Goal: Check status: Check status

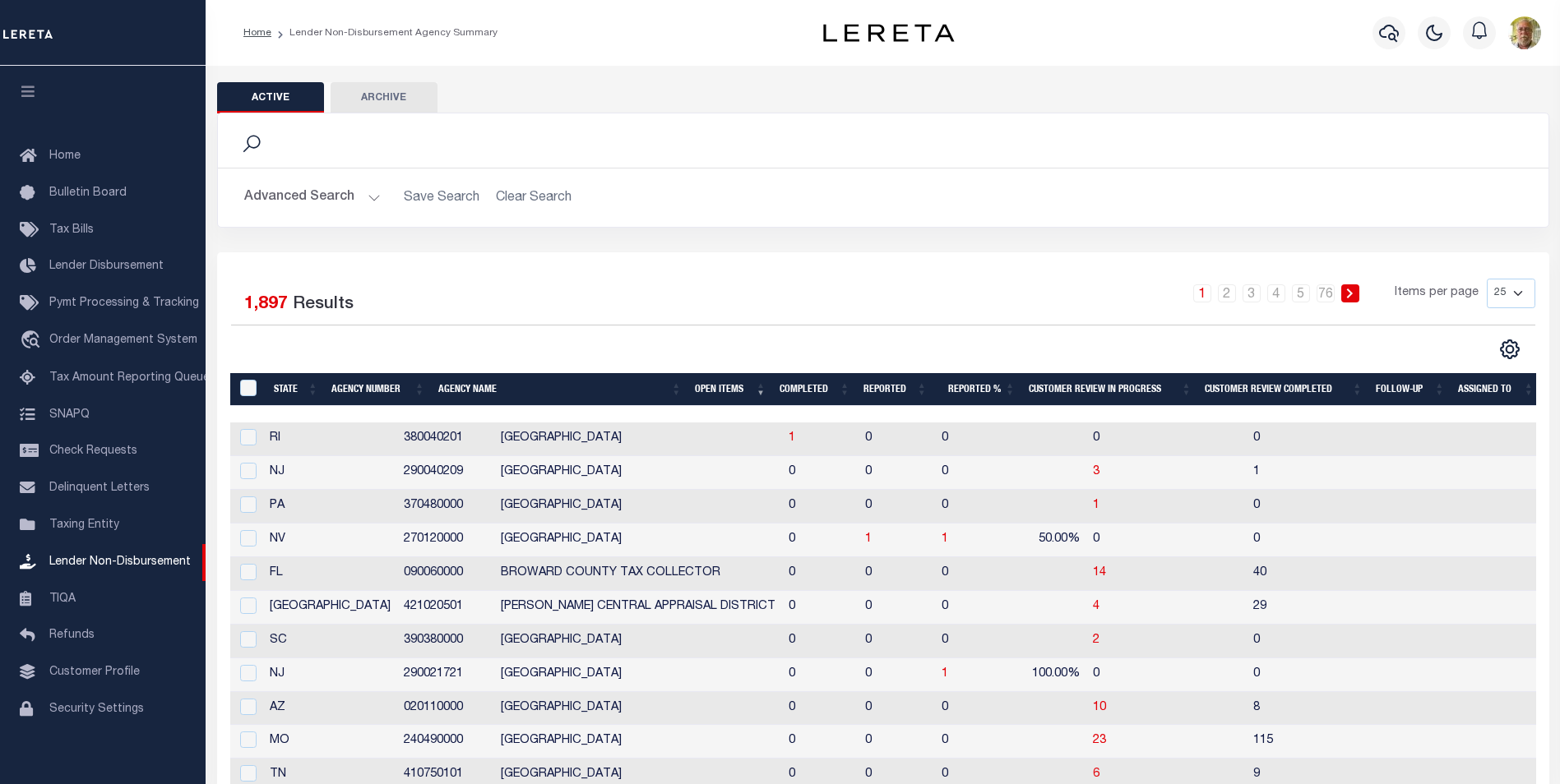
scroll to position [16, 0]
click at [713, 387] on th "Open Items" at bounding box center [731, 391] width 85 height 34
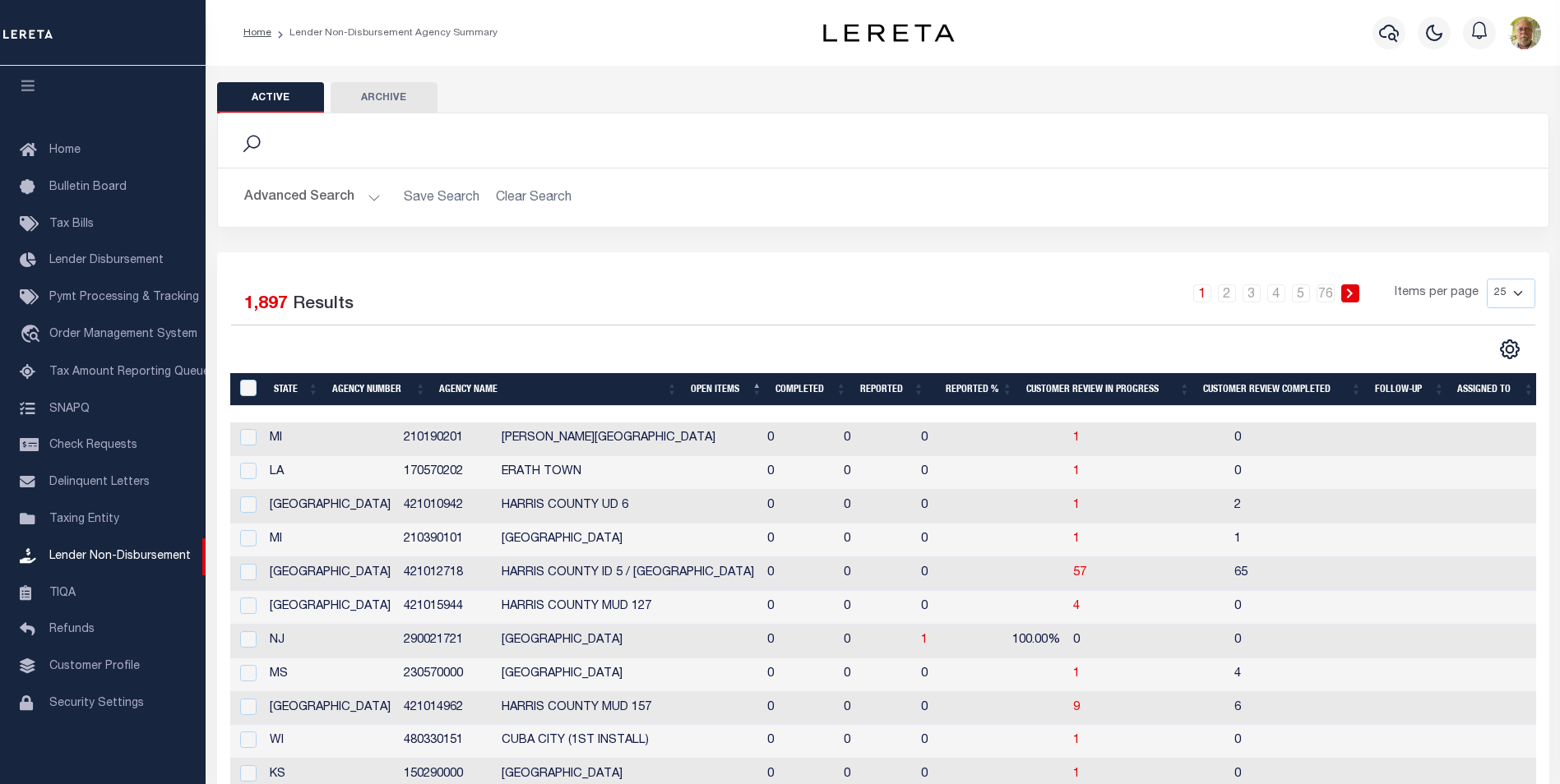
click at [707, 387] on th "Open Items" at bounding box center [727, 391] width 85 height 34
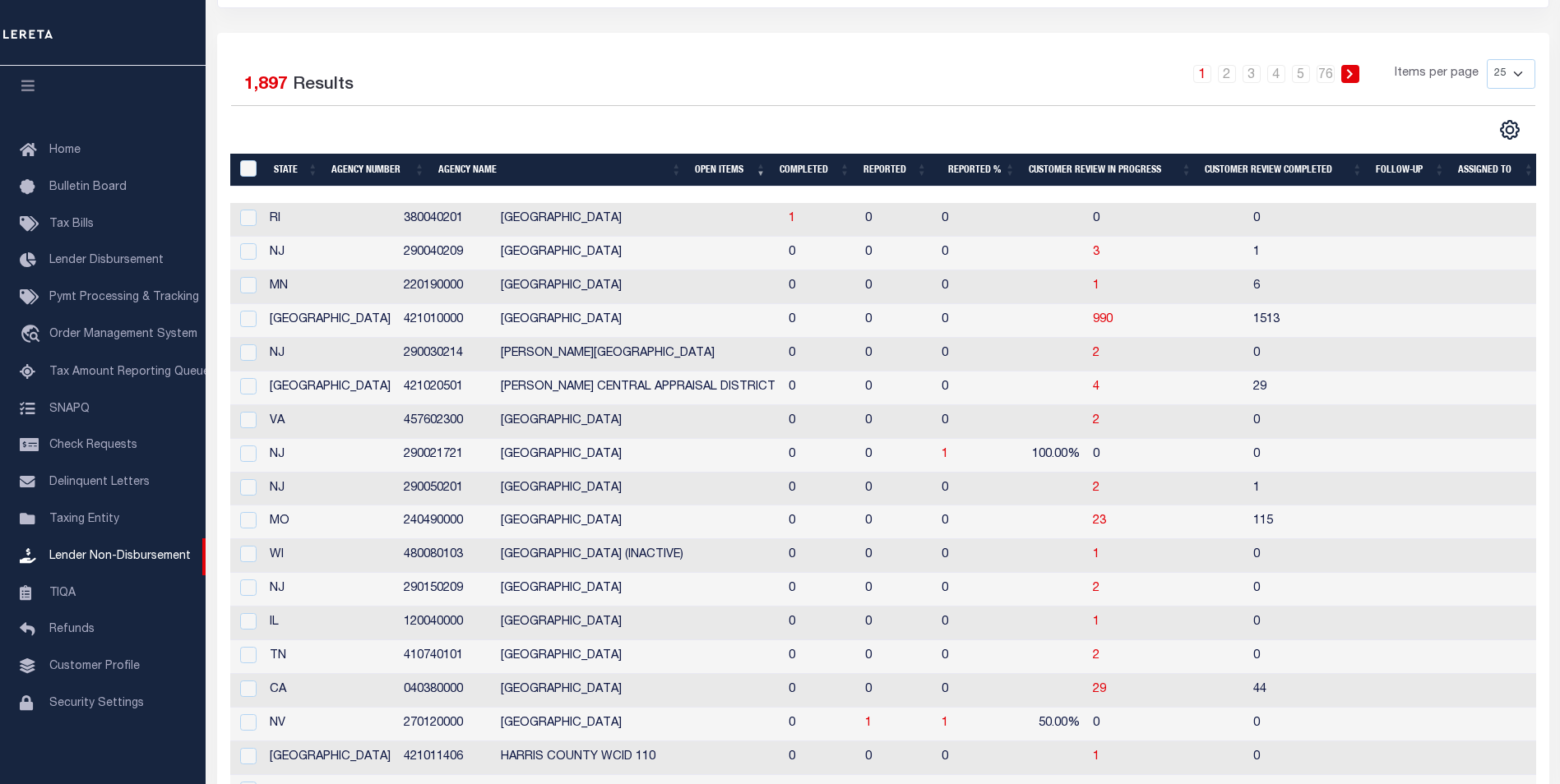
scroll to position [247, 0]
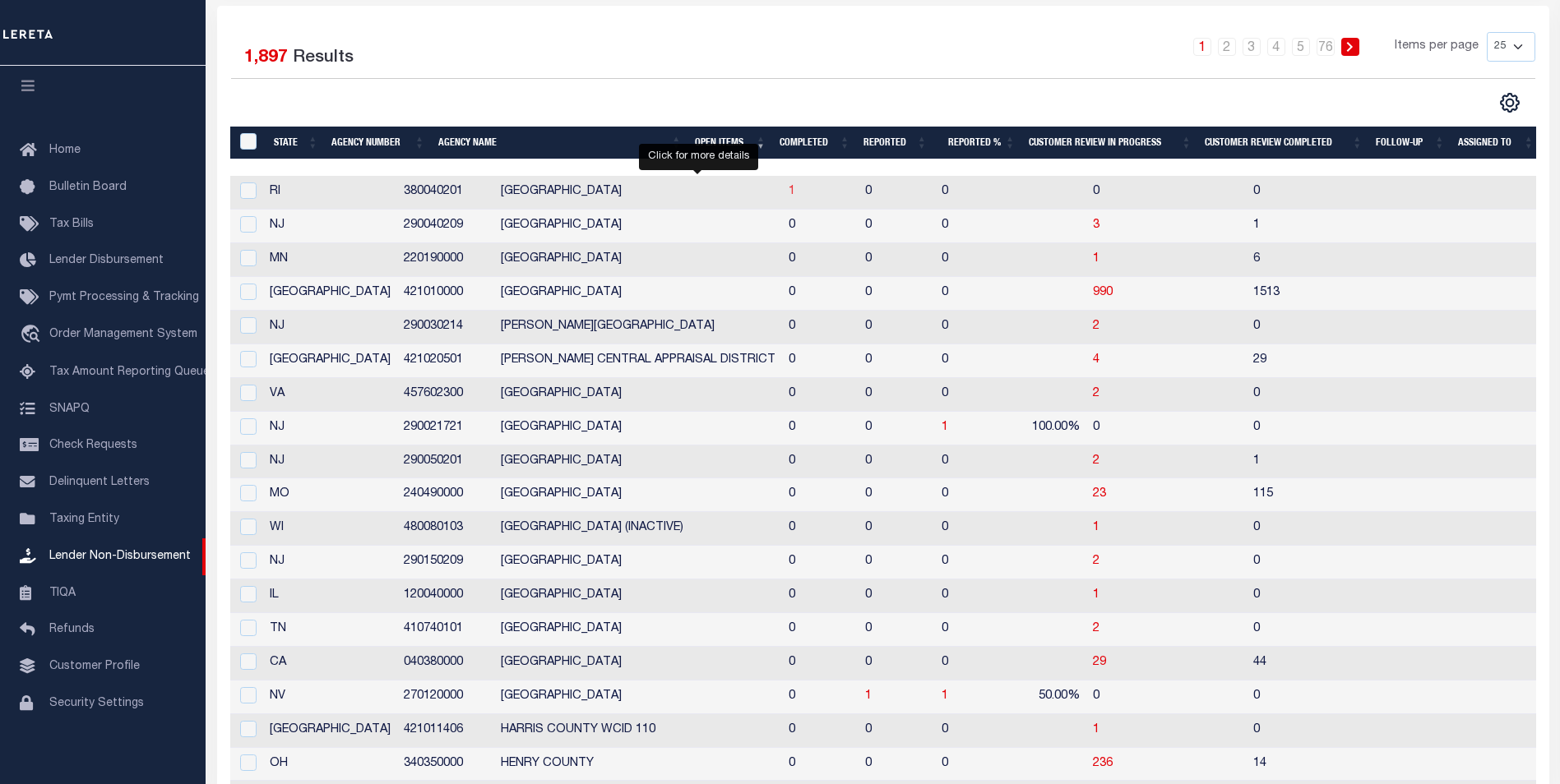
click at [788, 192] on span "1" at bounding box center [791, 192] width 7 height 12
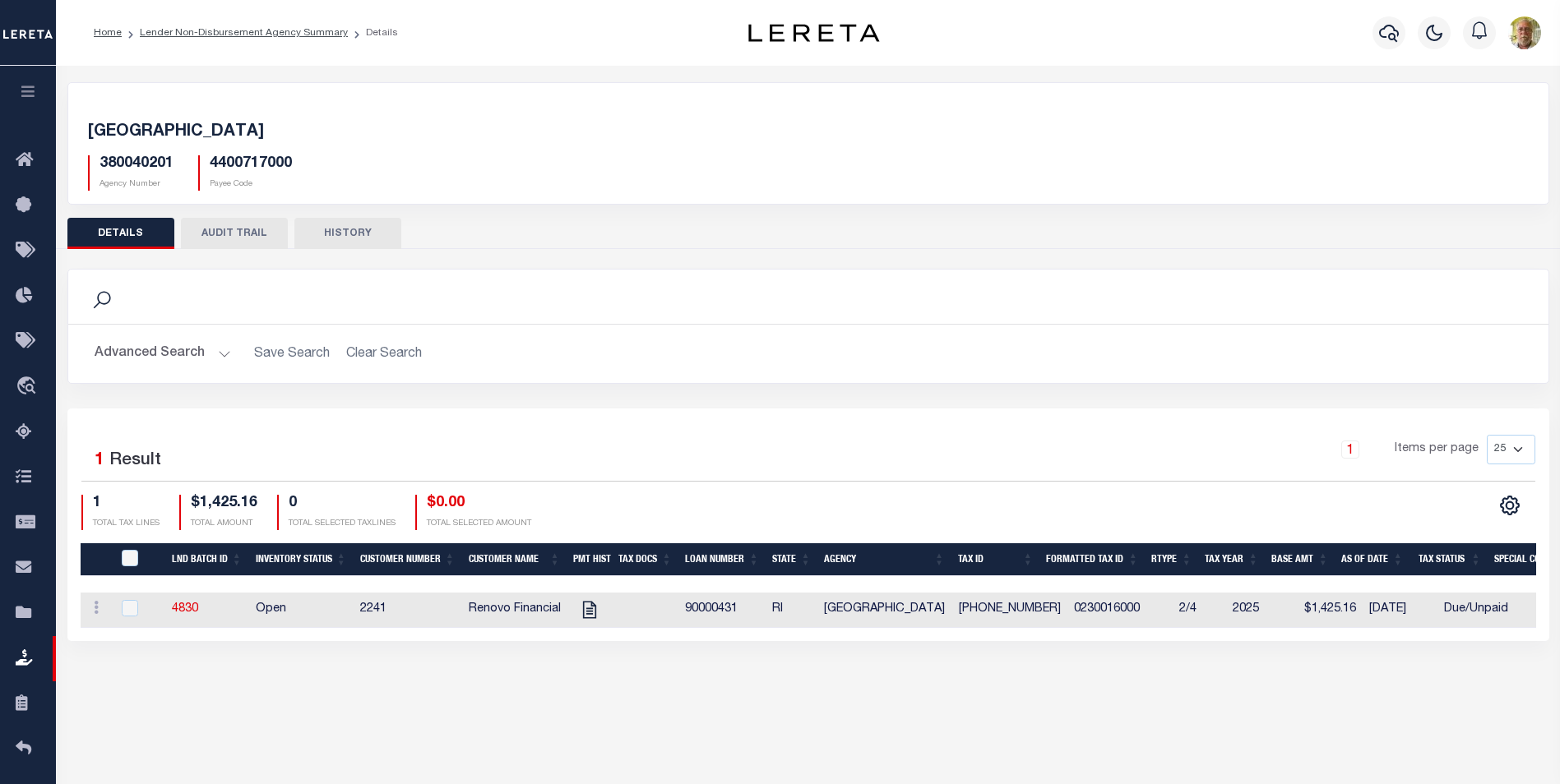
drag, startPoint x: 428, startPoint y: 302, endPoint x: 379, endPoint y: 310, distance: 49.6
click at [429, 302] on div "Search" at bounding box center [807, 297] width 1454 height 28
click at [588, 607] on icon "" at bounding box center [589, 609] width 21 height 21
checkbox input "true"
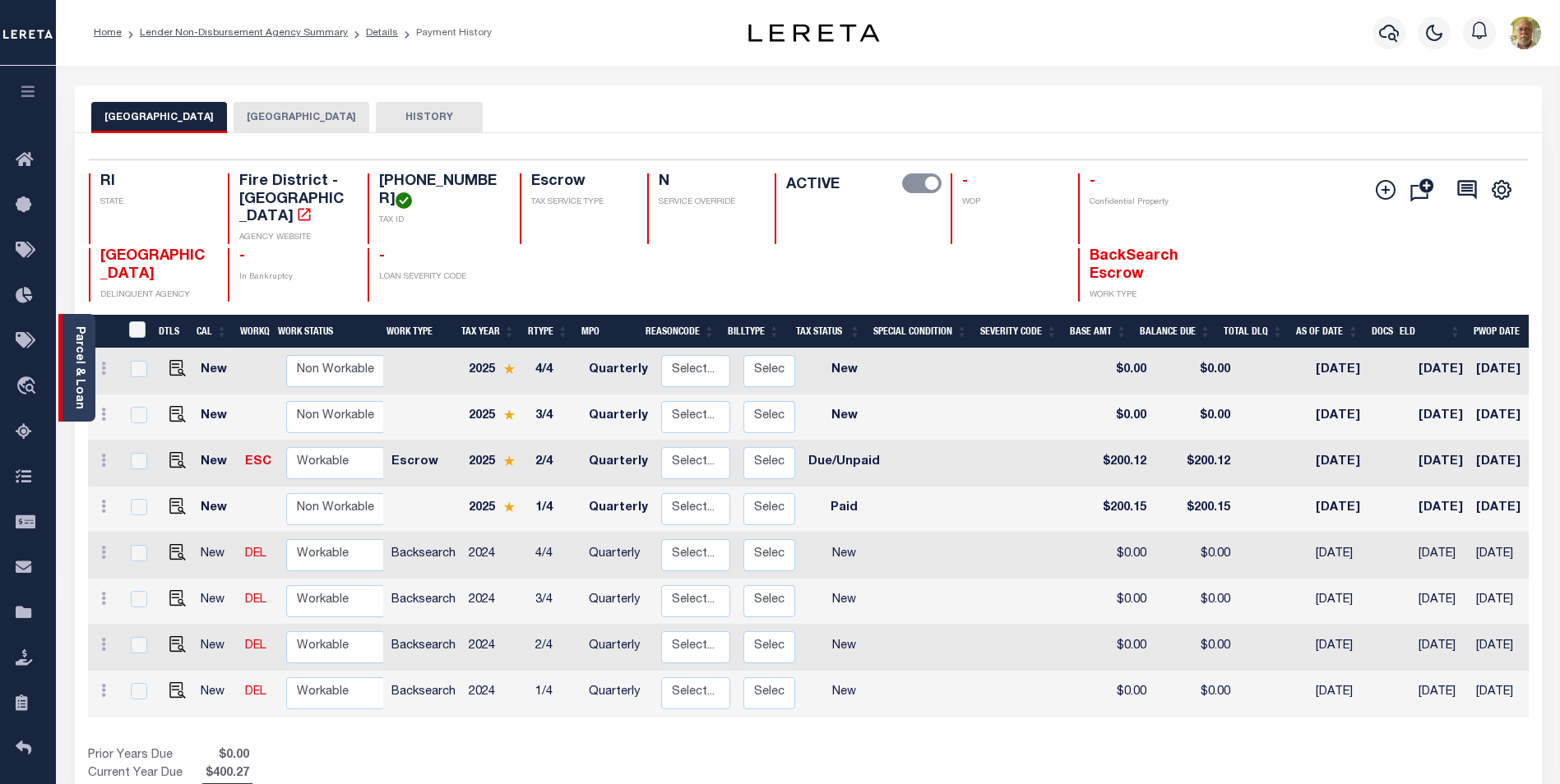
click at [77, 361] on link "Parcel & Loan" at bounding box center [79, 368] width 12 height 83
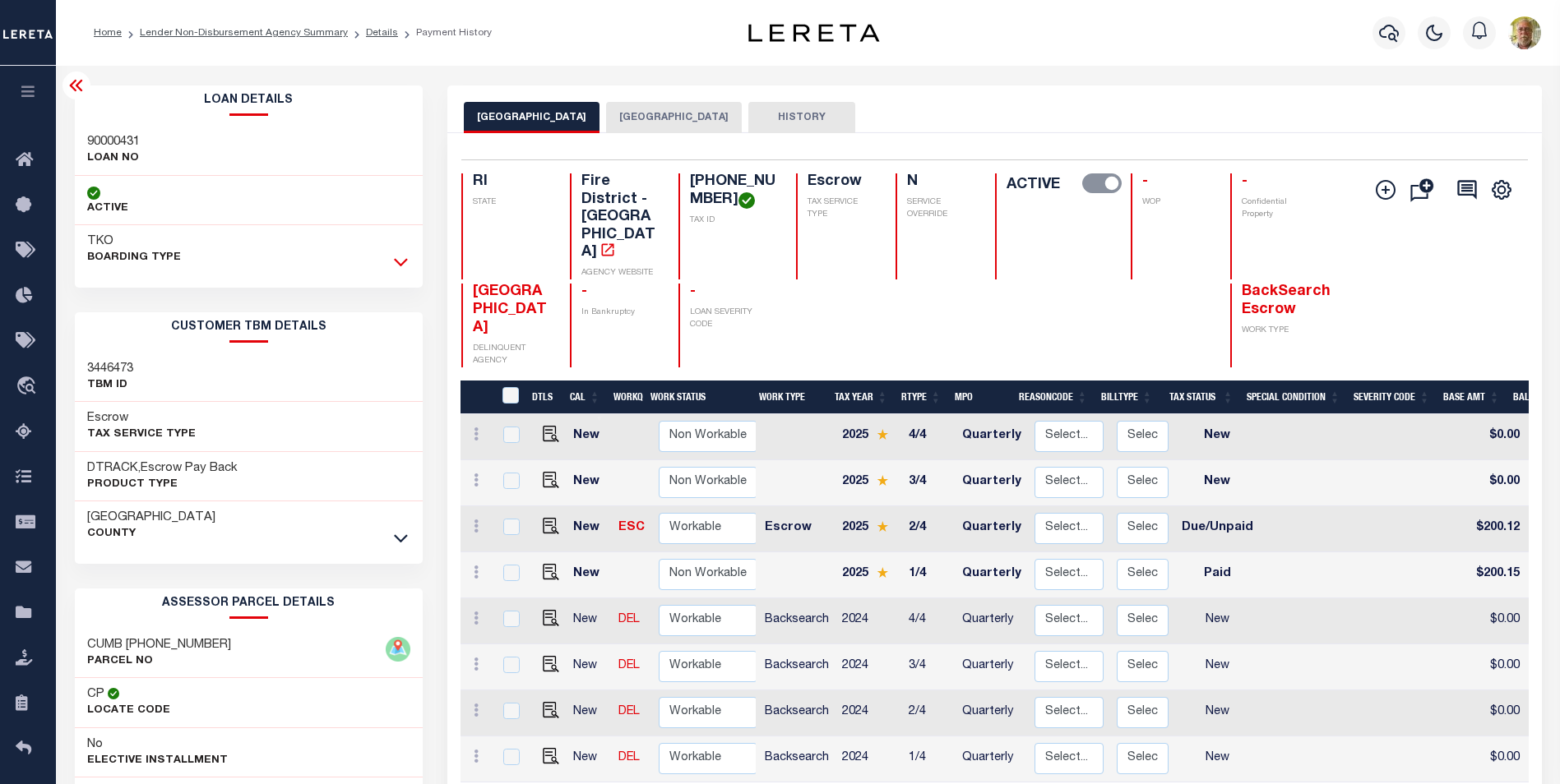
click at [400, 265] on icon at bounding box center [401, 263] width 14 height 8
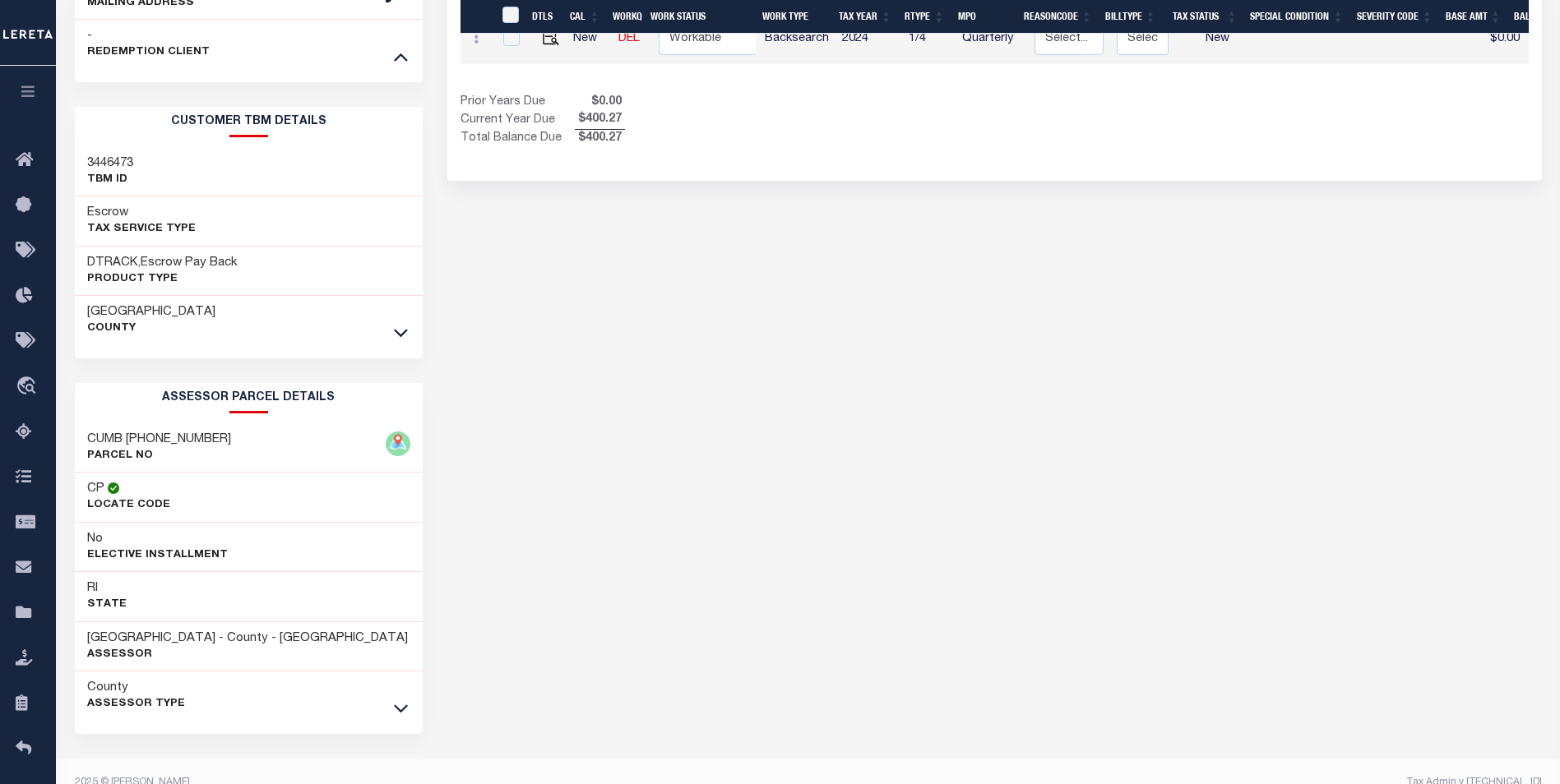
scroll to position [745, 0]
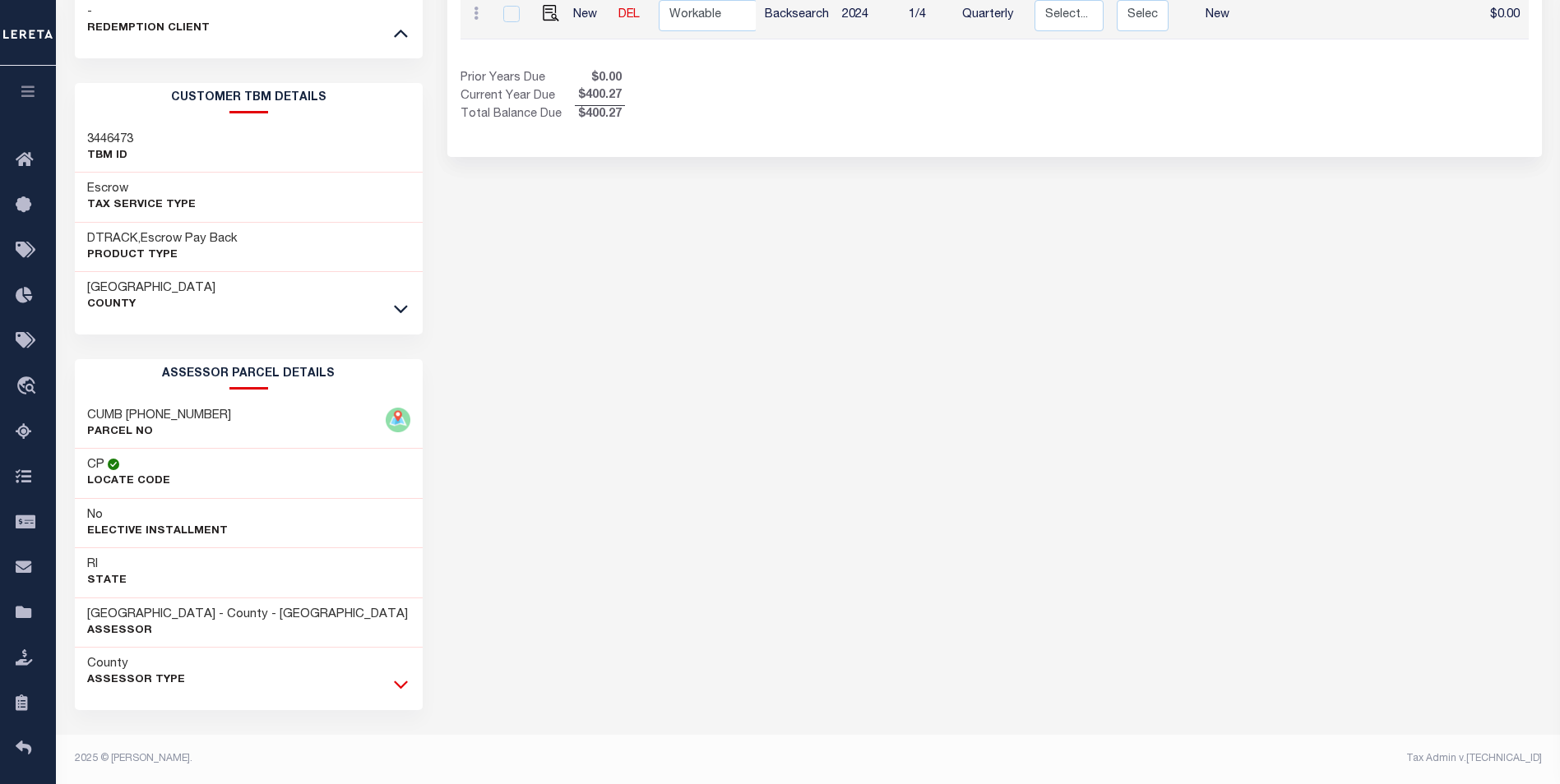
click at [403, 685] on icon at bounding box center [401, 685] width 14 height 8
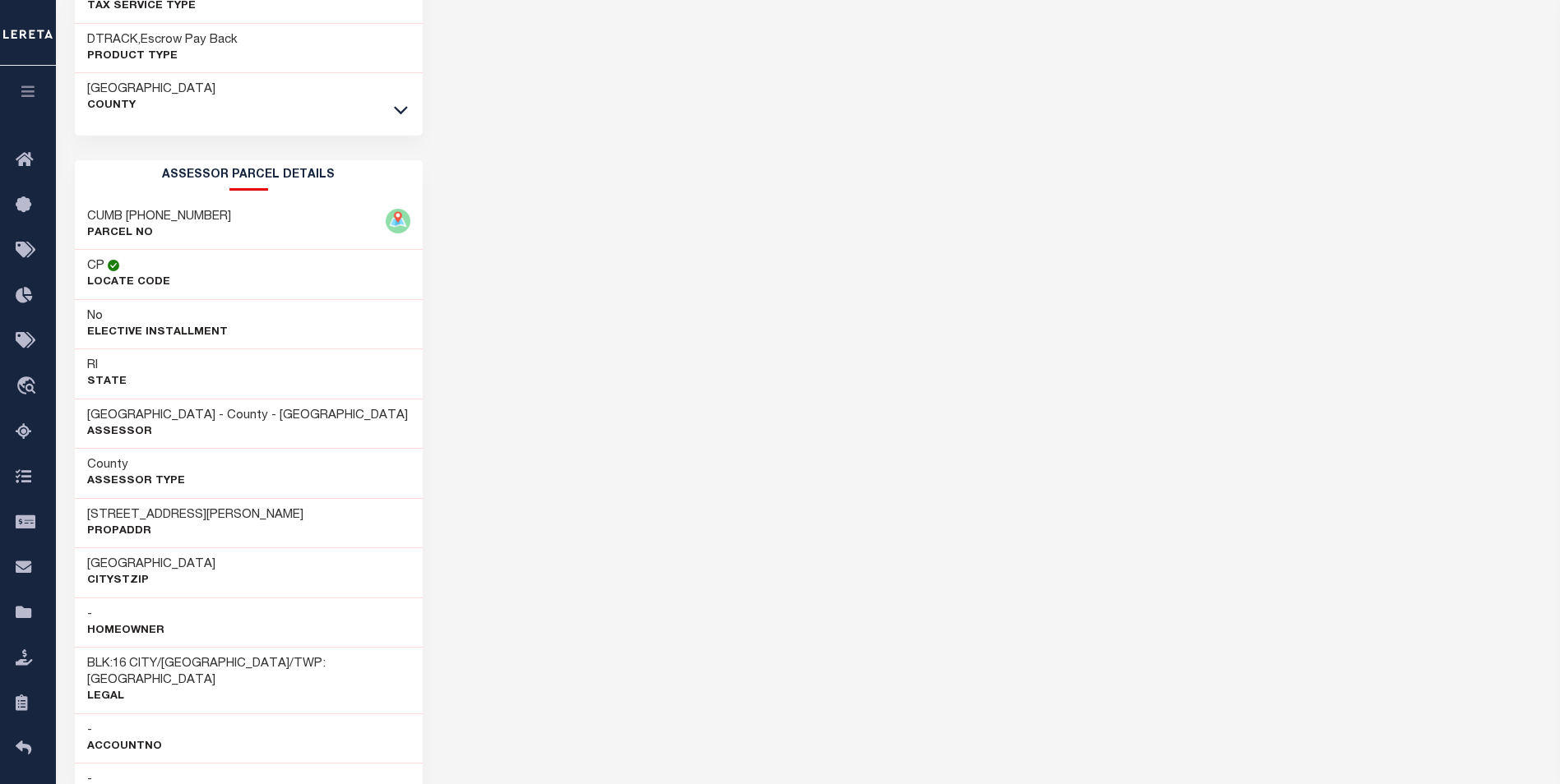
scroll to position [992, 0]
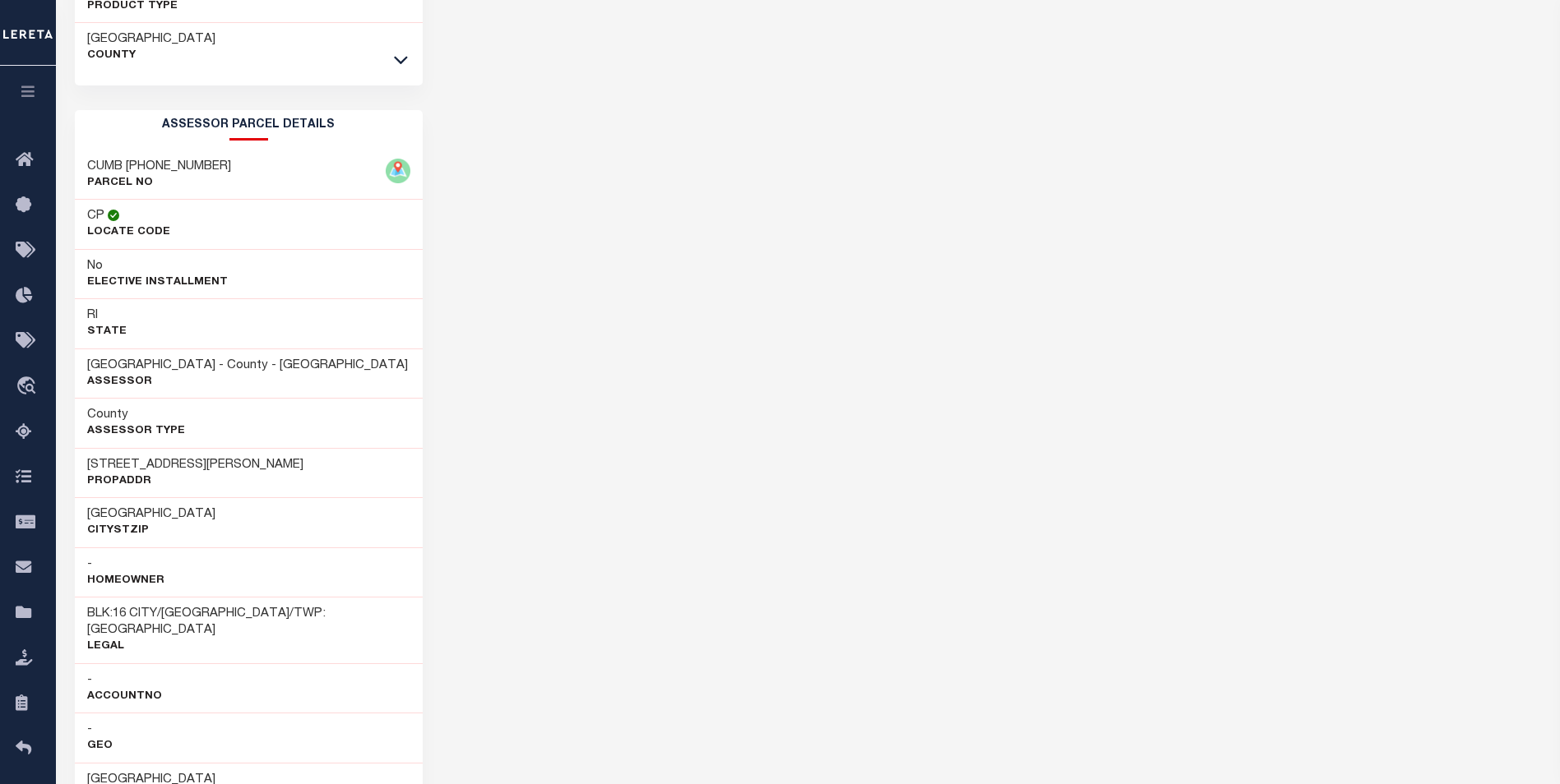
click at [1121, 30] on div "CUMBERLAND FIRE DISTRICT CUMBERLAND TOWN HISTORY Selected 8" at bounding box center [994, 170] width 1119 height 2154
click at [132, 660] on span "Lender Non-Disbursement" at bounding box center [146, 658] width 194 height 45
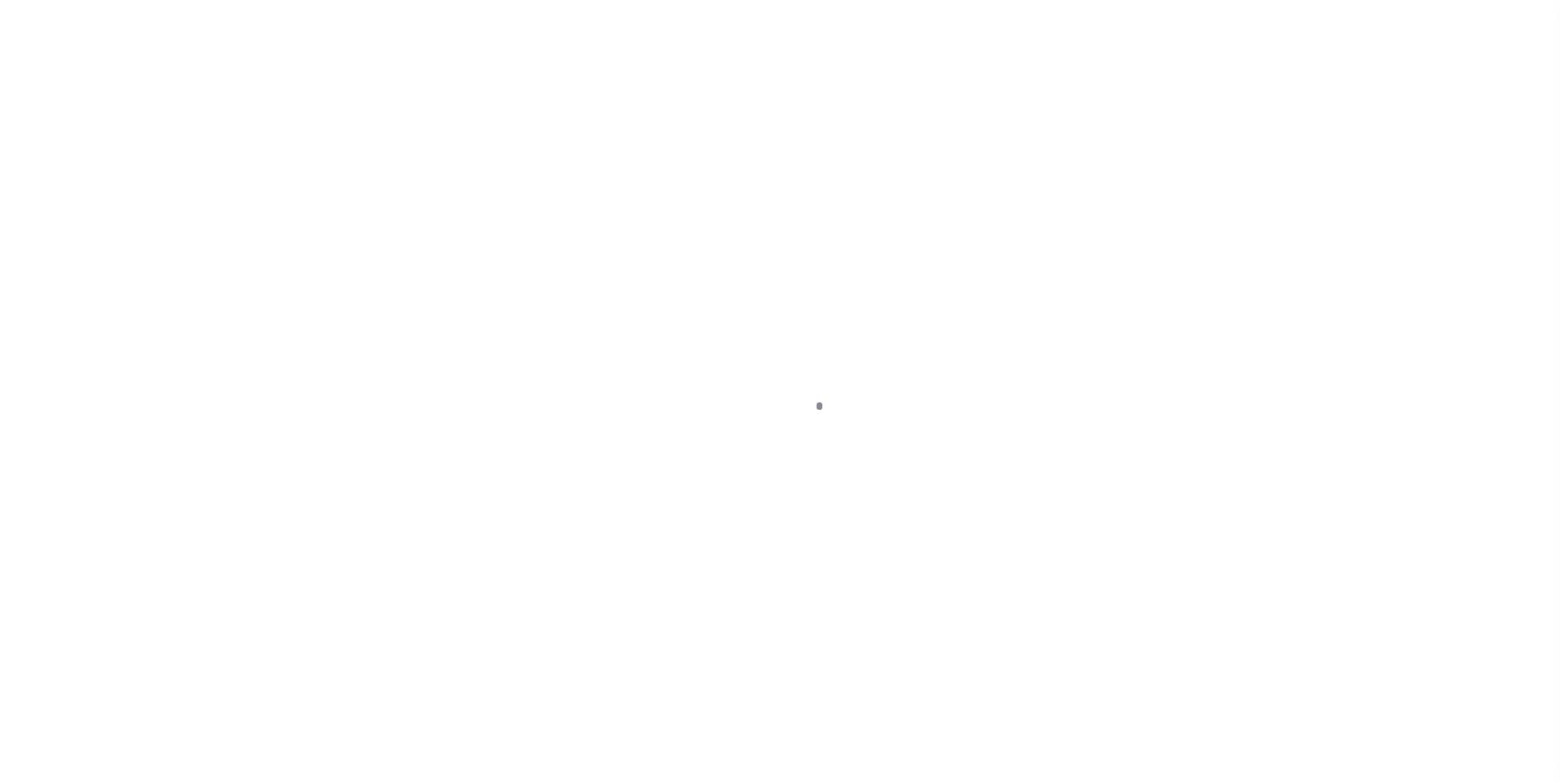
scroll to position [16, 0]
